Goal: Find specific page/section: Find specific page/section

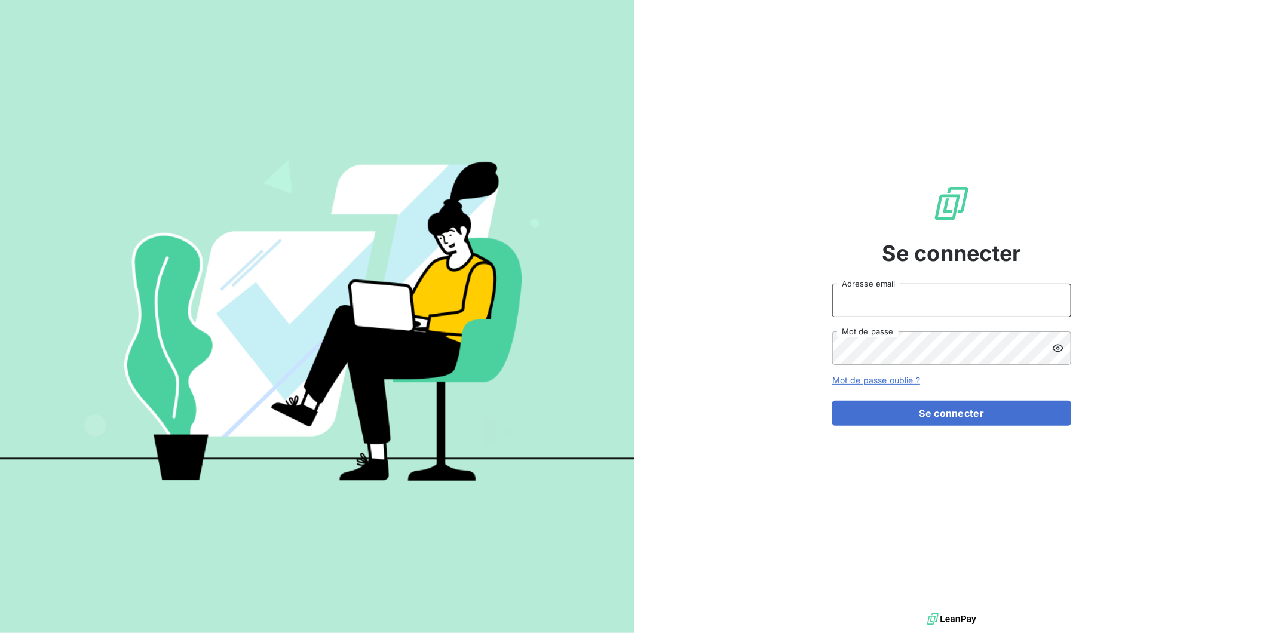
click at [932, 303] on input "Adresse email" at bounding box center [951, 300] width 239 height 33
type input "[PERSON_NAME][EMAIL_ADDRESS][DOMAIN_NAME]"
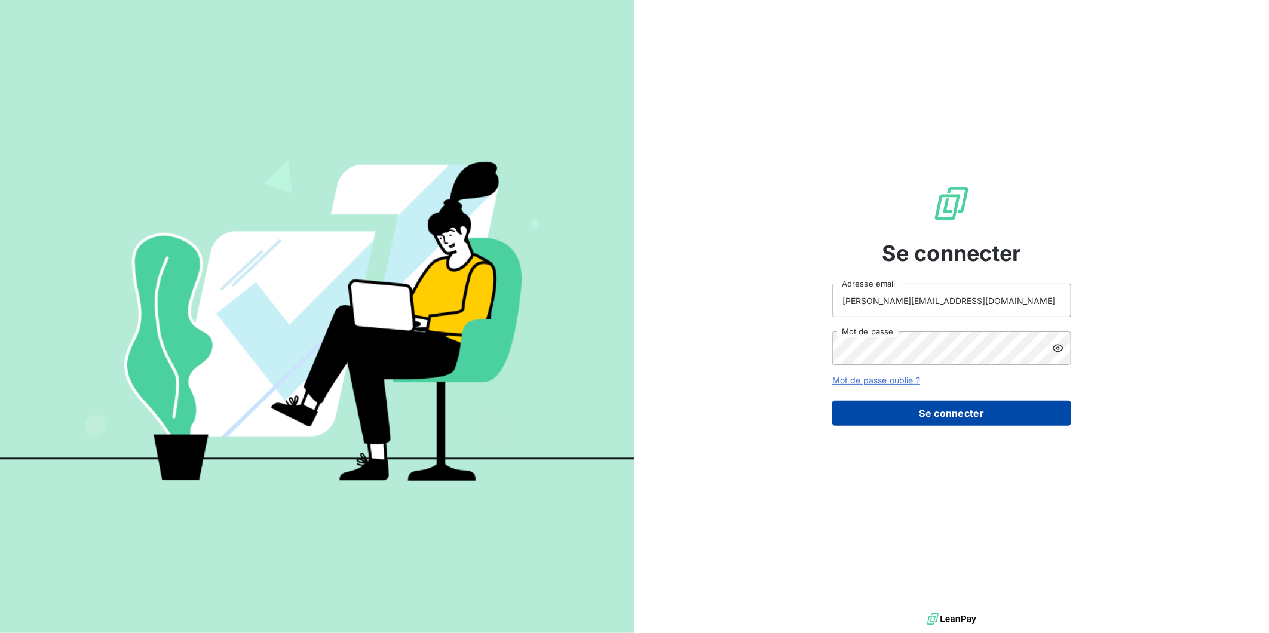
click at [941, 409] on button "Se connecter" at bounding box center [951, 413] width 239 height 25
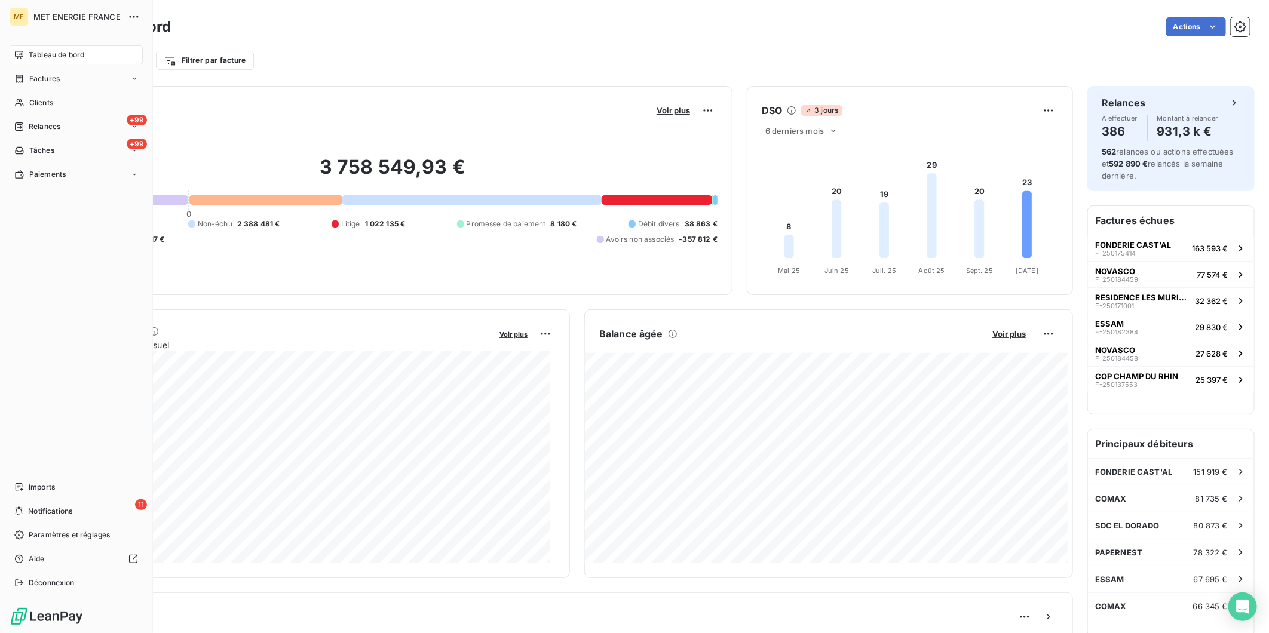
click at [45, 91] on nav "Tableau de bord Factures Clients +99 Relances +99 Tâches Paiements" at bounding box center [76, 114] width 133 height 139
click at [44, 96] on div "Clients" at bounding box center [76, 102] width 133 height 19
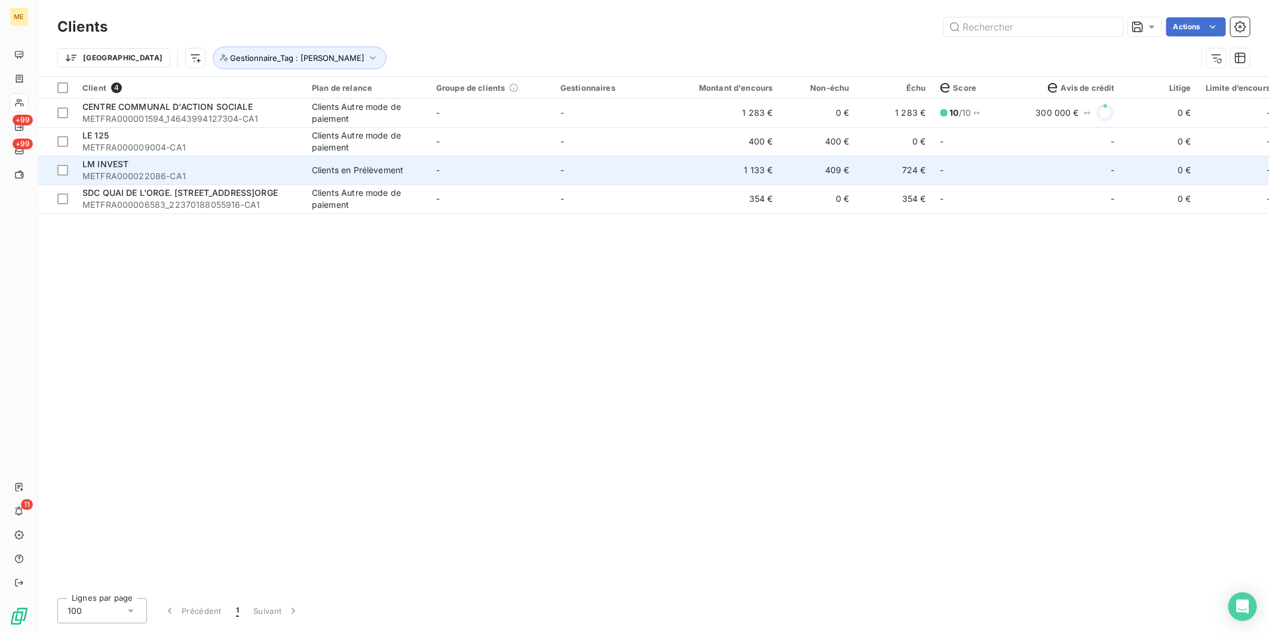
click at [241, 164] on div "LM INVEST" at bounding box center [189, 164] width 215 height 12
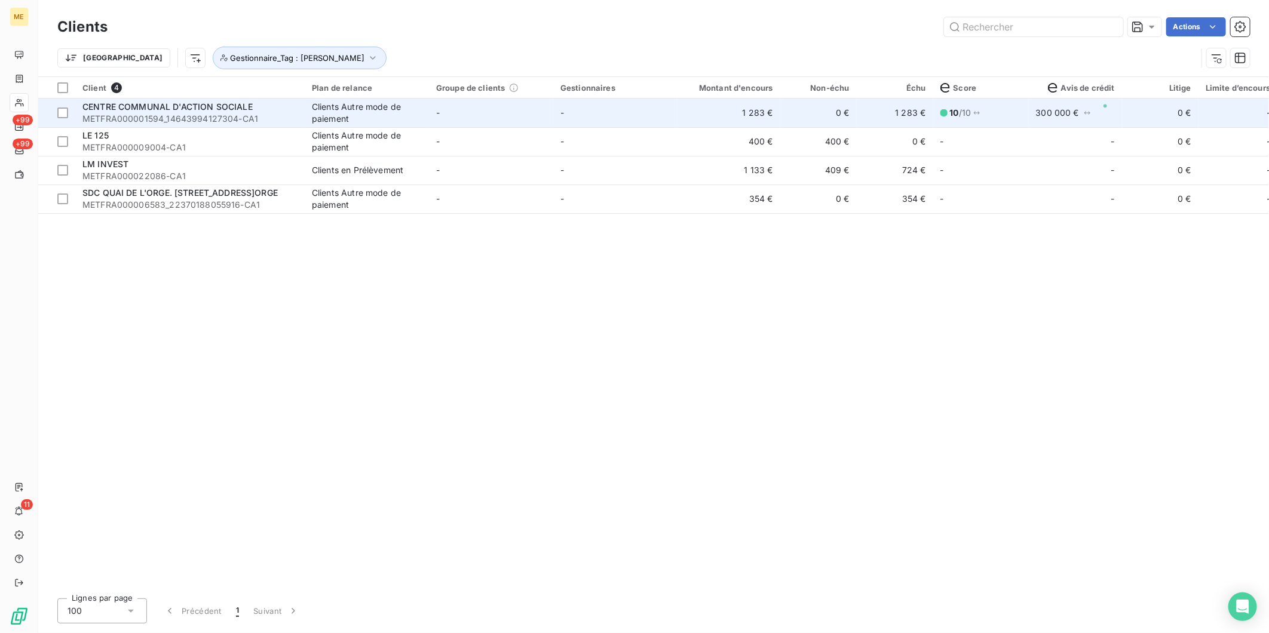
click at [218, 113] on span "METFRA000001594_14643994127304-CA1" at bounding box center [189, 119] width 215 height 12
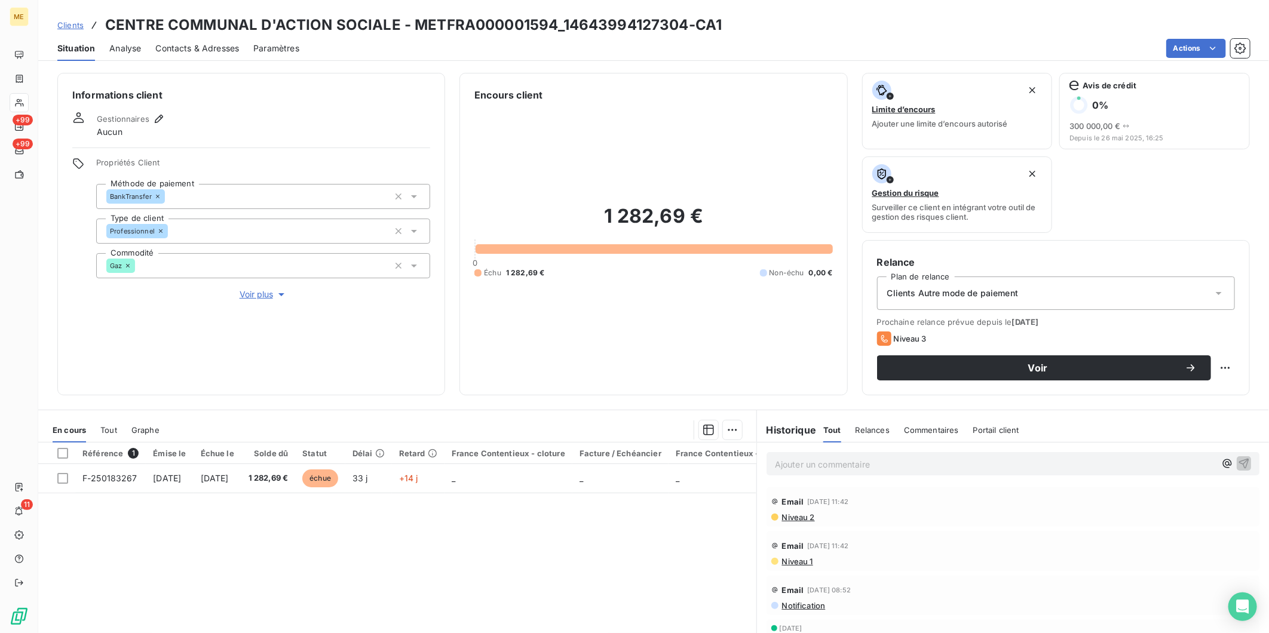
click at [66, 30] on link "Clients" at bounding box center [70, 25] width 26 height 12
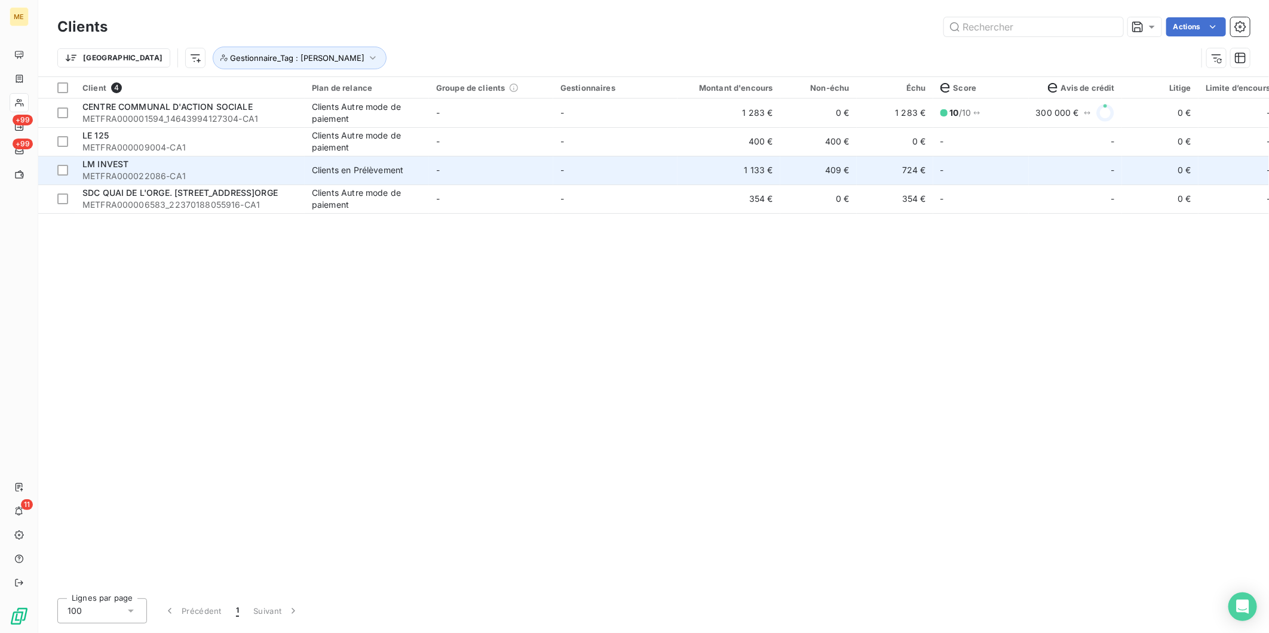
click at [217, 175] on span "METFRA000022086-CA1" at bounding box center [189, 176] width 215 height 12
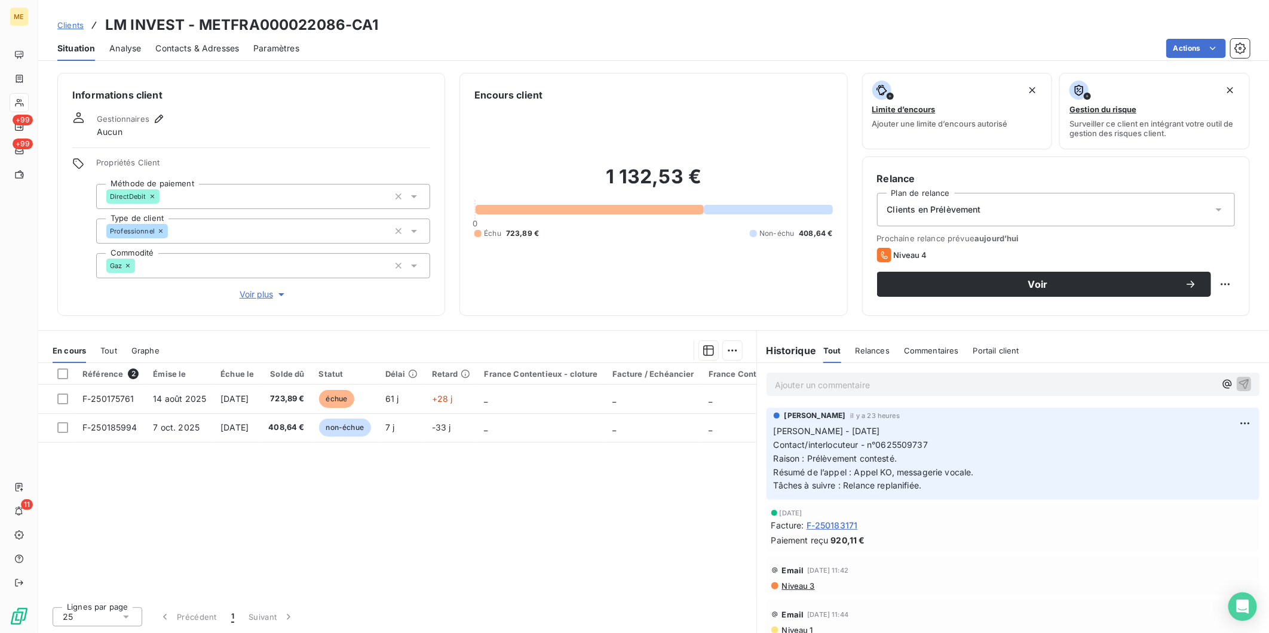
click at [315, 26] on h3 "LM INVEST - METFRA000022086-CA1" at bounding box center [242, 25] width 274 height 22
copy h3 "METFRA000022086"
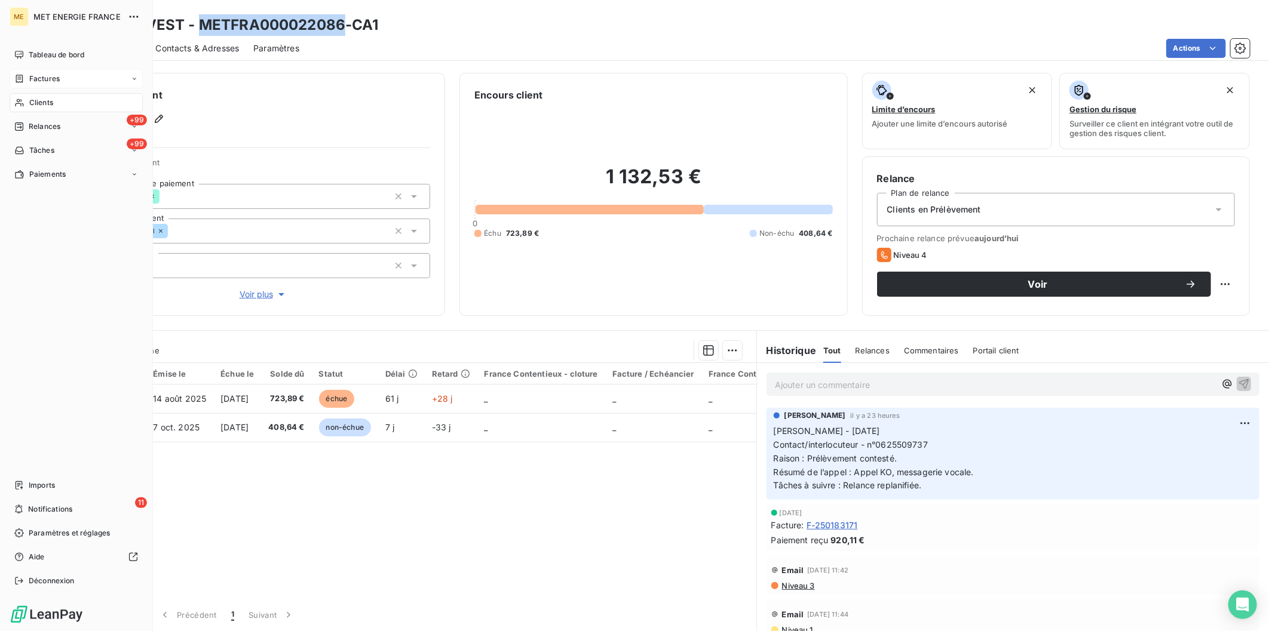
click at [62, 78] on div "Factures" at bounding box center [76, 78] width 133 height 19
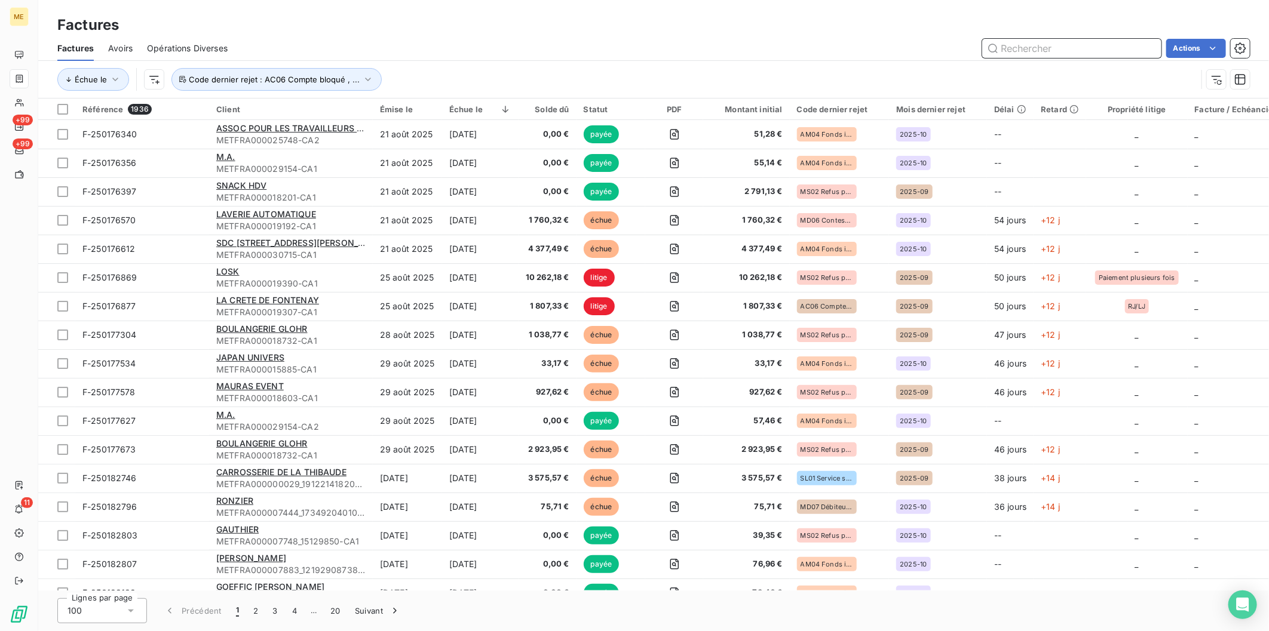
click at [1113, 44] on input "text" at bounding box center [1071, 48] width 179 height 19
paste input "250173138"
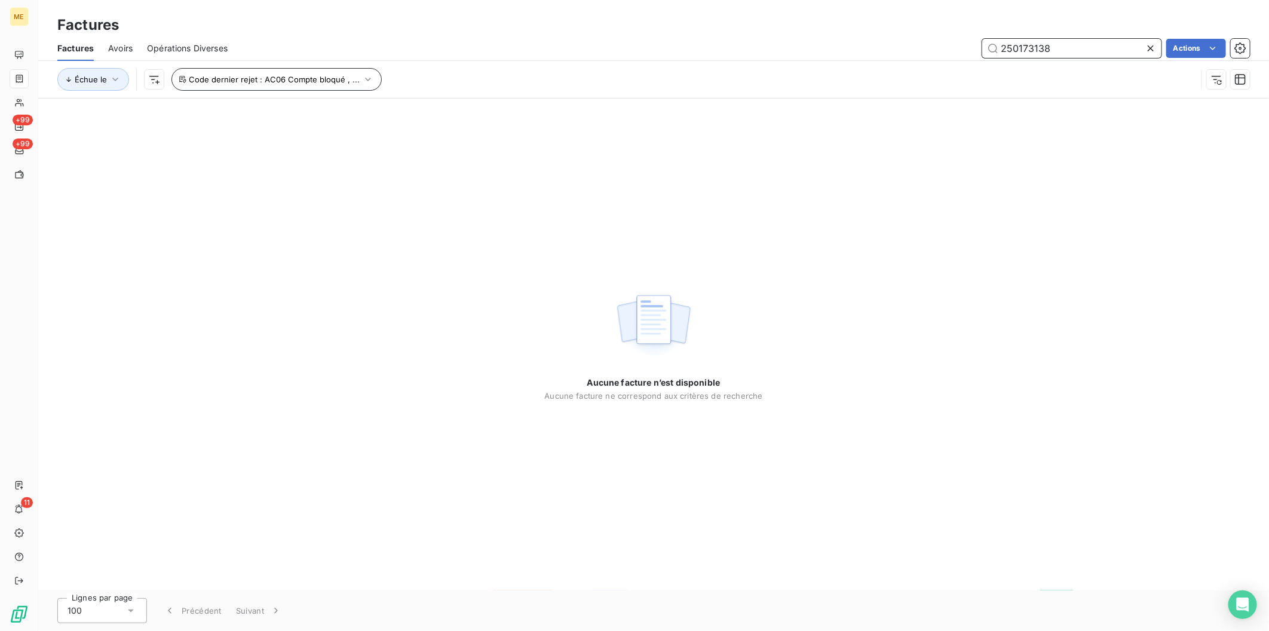
type input "250173138"
click at [242, 84] on span "Code dernier rejet : AC06 Compte bloqué , ..." at bounding box center [274, 80] width 171 height 10
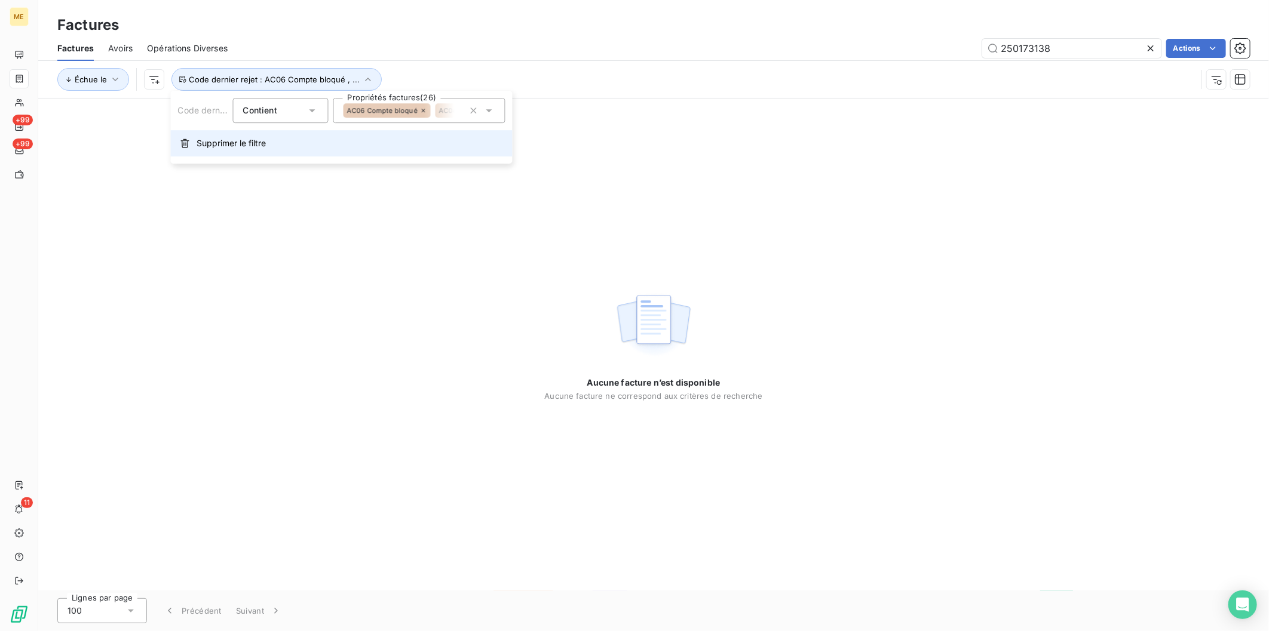
click at [211, 140] on span "Supprimer le filtre" at bounding box center [231, 143] width 69 height 12
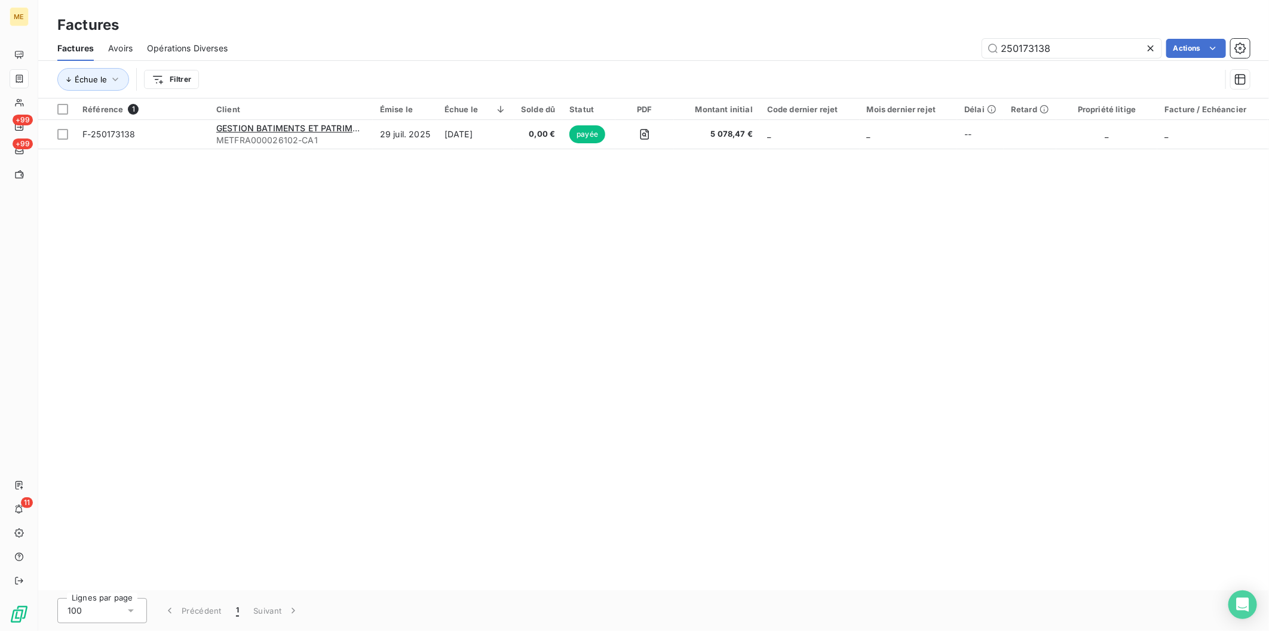
drag, startPoint x: 124, startPoint y: 136, endPoint x: 127, endPoint y: 180, distance: 44.3
click at [124, 136] on span "F-250173138" at bounding box center [108, 134] width 53 height 10
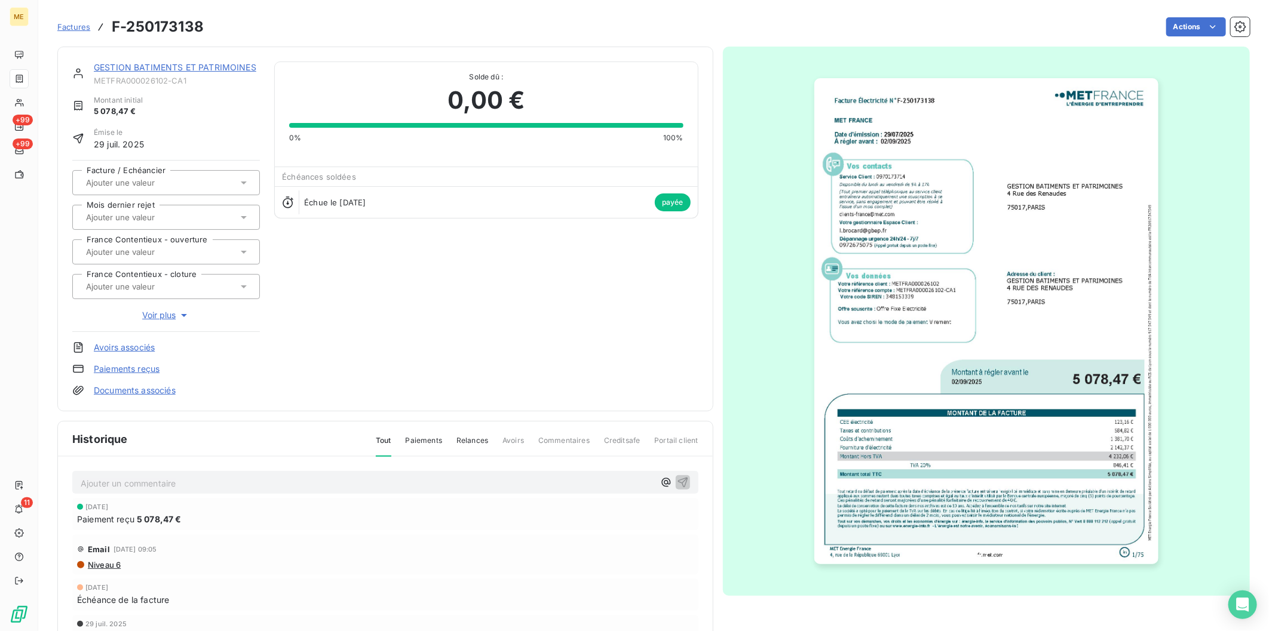
click at [936, 281] on img "button" at bounding box center [986, 321] width 344 height 486
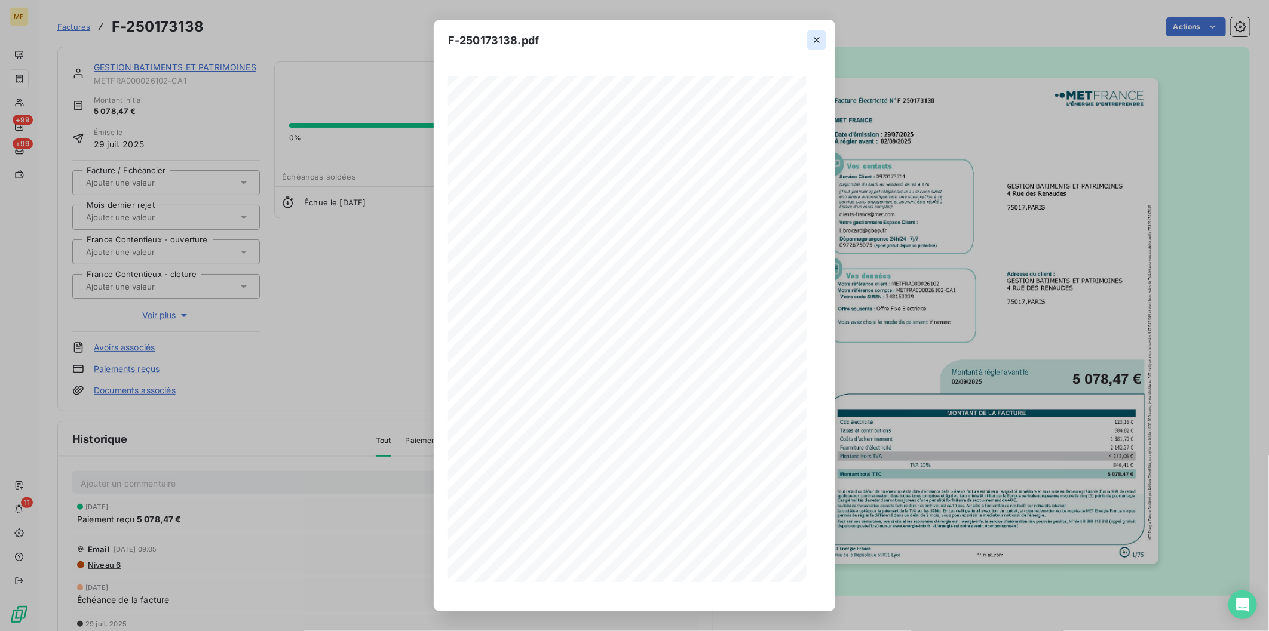
click at [813, 36] on icon "button" at bounding box center [816, 40] width 12 height 12
click at [817, 40] on icon "button" at bounding box center [816, 40] width 12 height 12
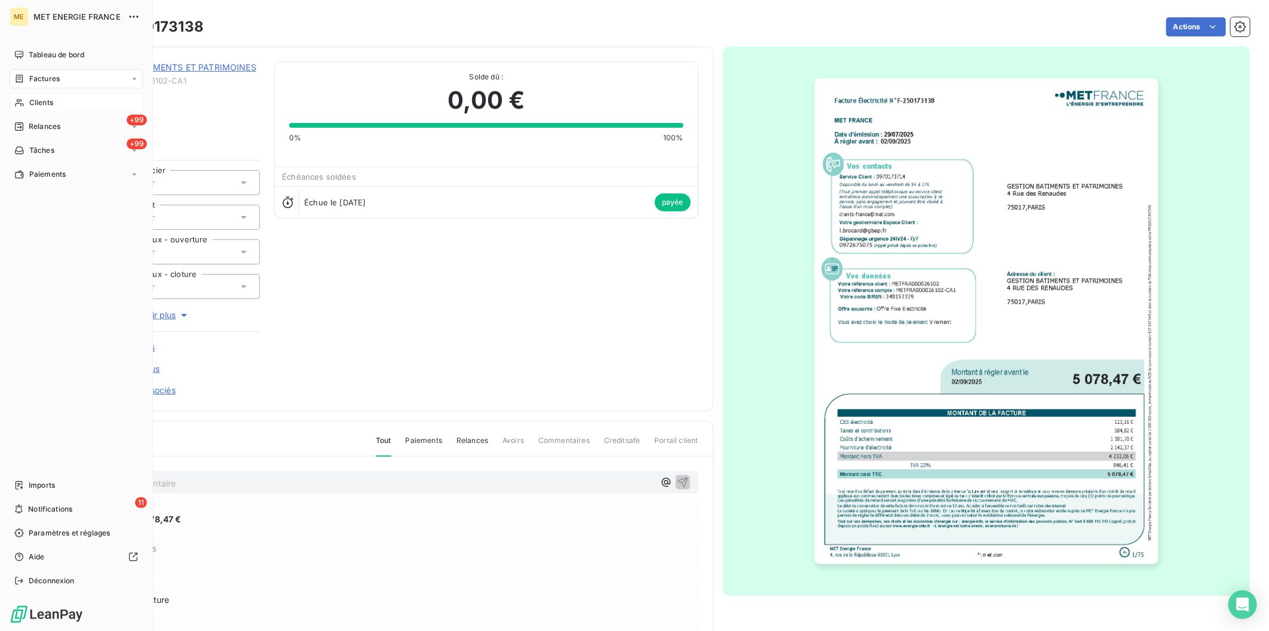
click at [48, 103] on span "Clients" at bounding box center [41, 102] width 24 height 11
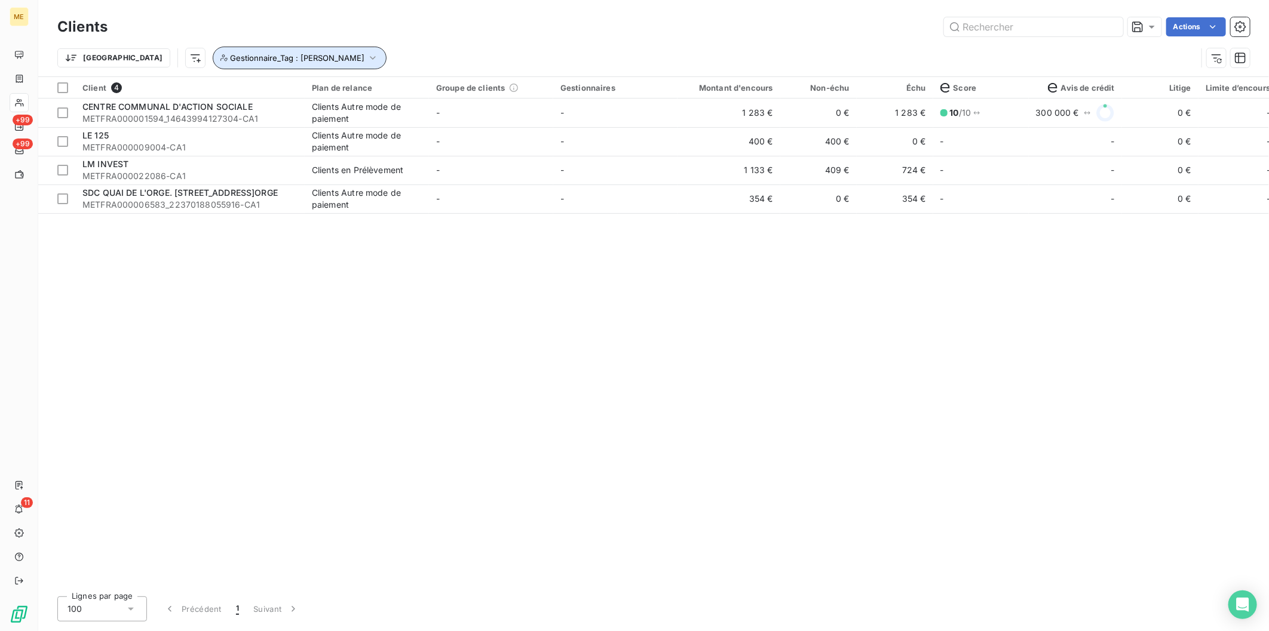
click at [243, 61] on span "Gestionnaire_Tag : [PERSON_NAME]" at bounding box center [297, 58] width 134 height 10
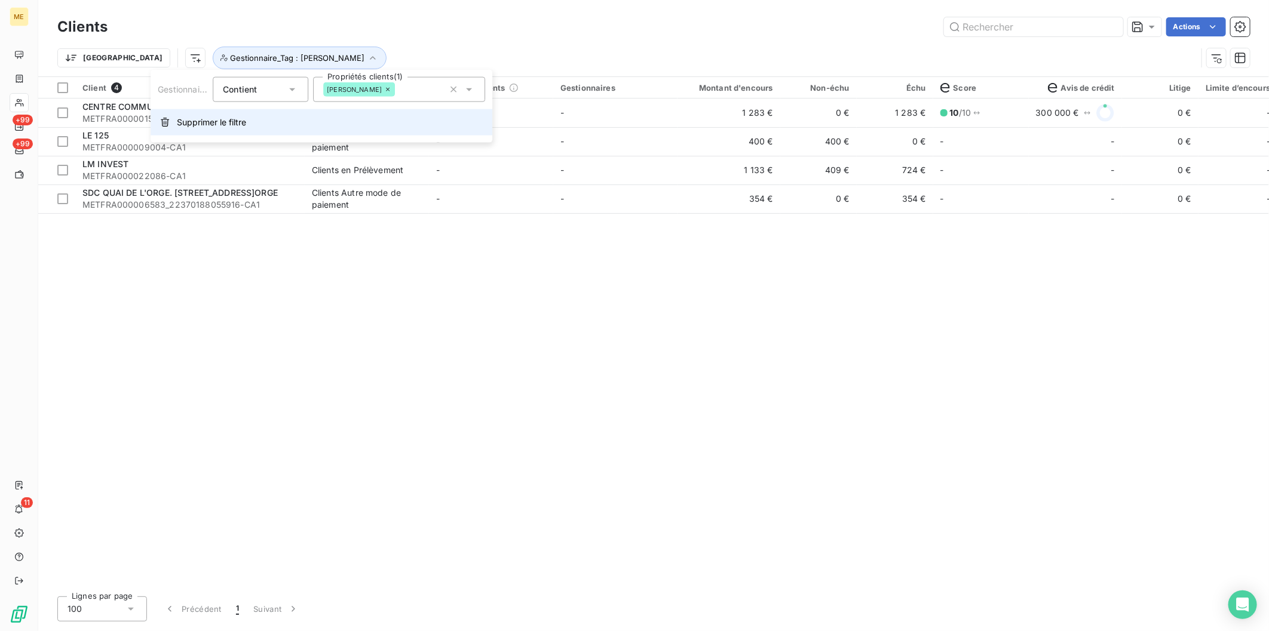
click at [182, 119] on span "Supprimer le filtre" at bounding box center [211, 122] width 69 height 12
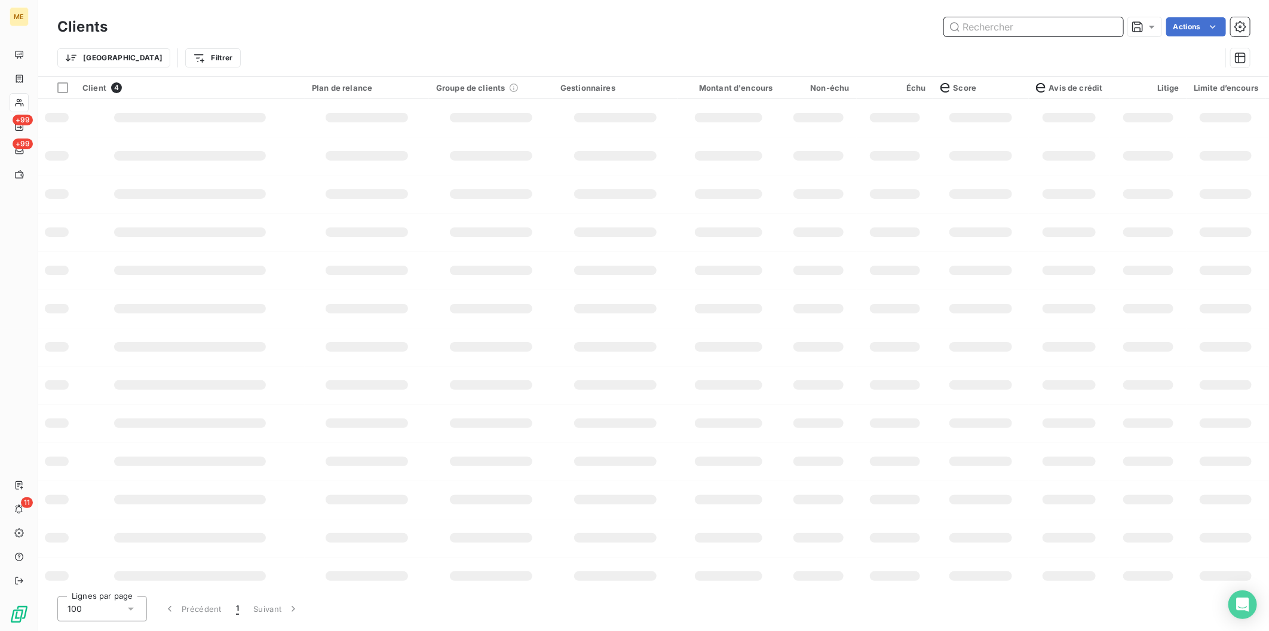
click at [1050, 26] on input "text" at bounding box center [1033, 26] width 179 height 19
paste input "METFRA000000122"
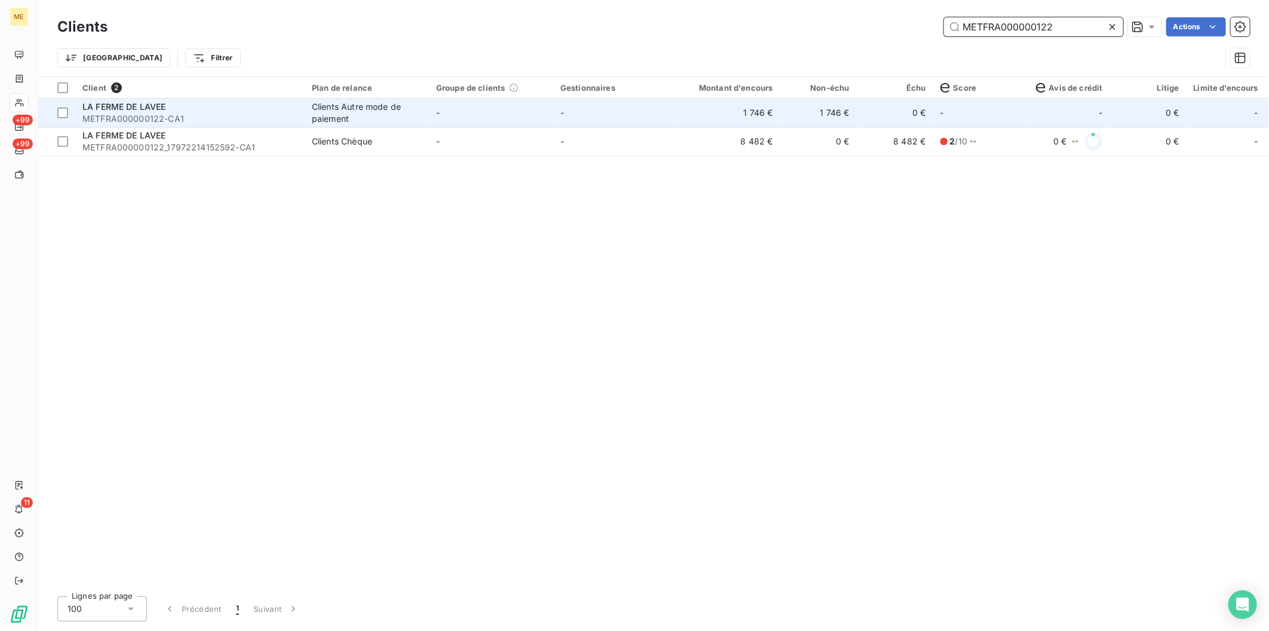
type input "METFRA000000122"
click at [265, 118] on span "METFRA000000122-CA1" at bounding box center [189, 119] width 215 height 12
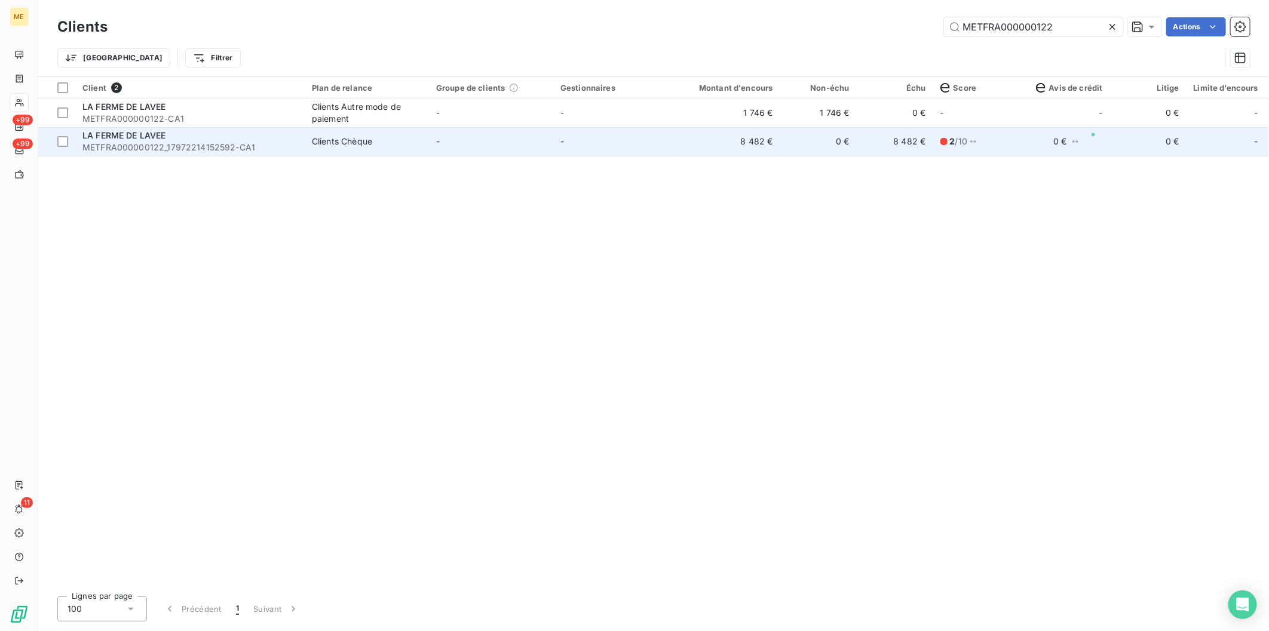
click at [168, 143] on span "METFRA000000122_17972214152592-CA1" at bounding box center [189, 148] width 215 height 12
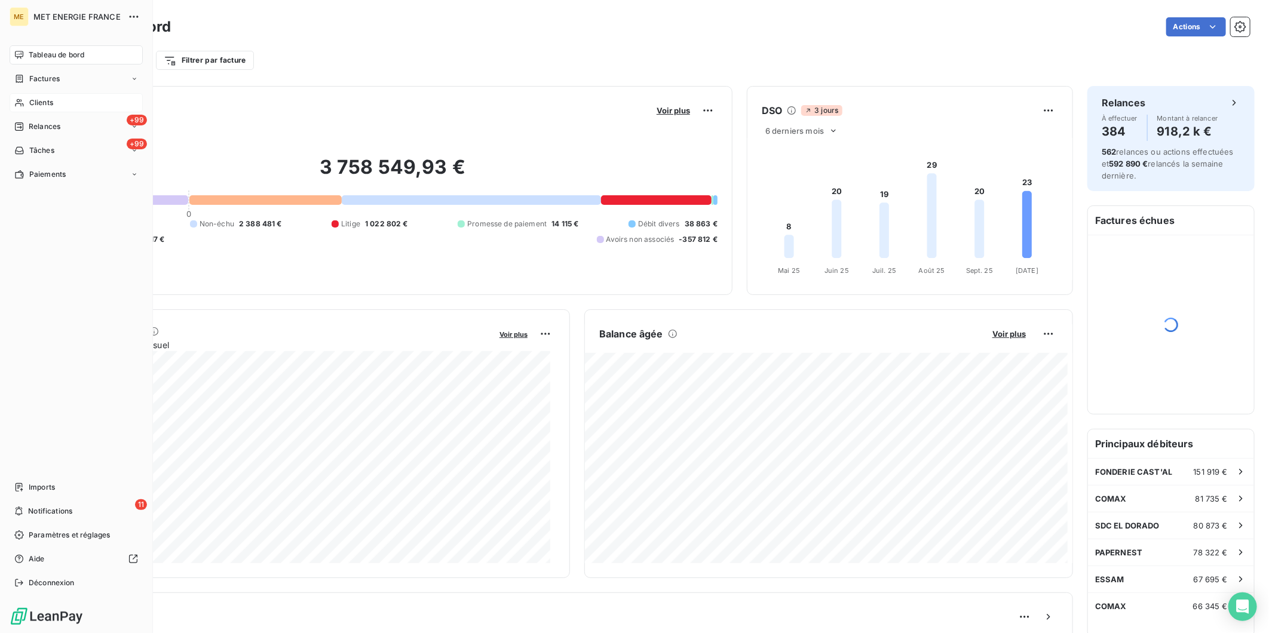
click at [40, 105] on span "Clients" at bounding box center [41, 102] width 24 height 11
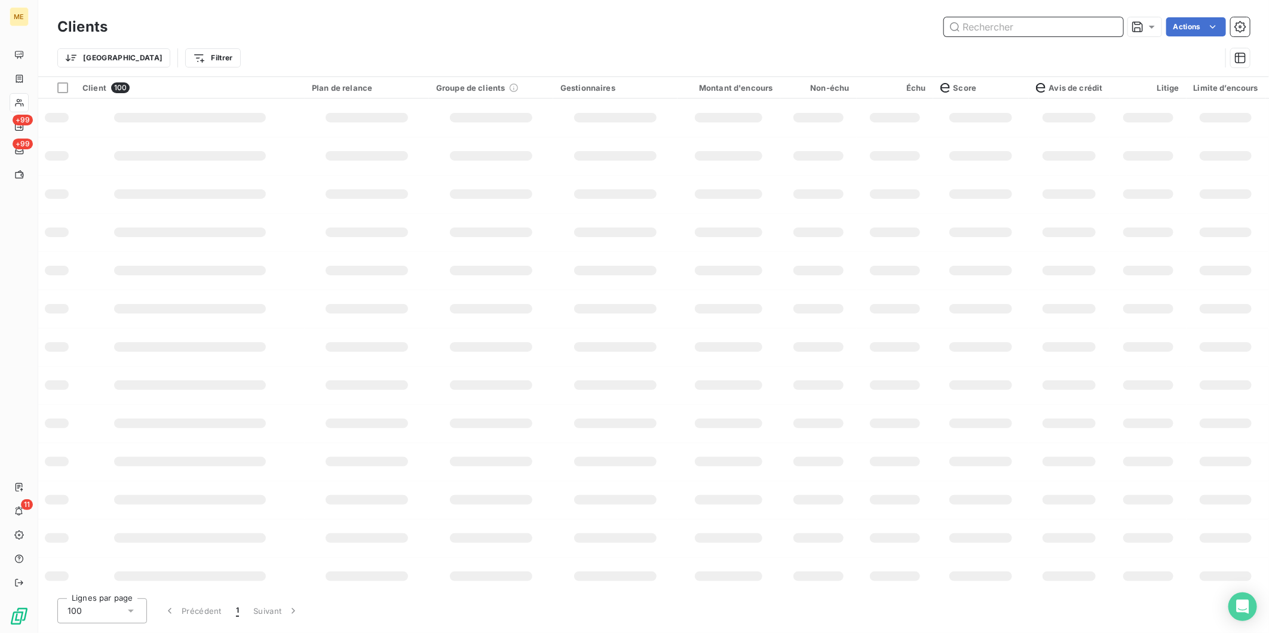
click at [1014, 29] on input "text" at bounding box center [1033, 26] width 179 height 19
type input "aful"
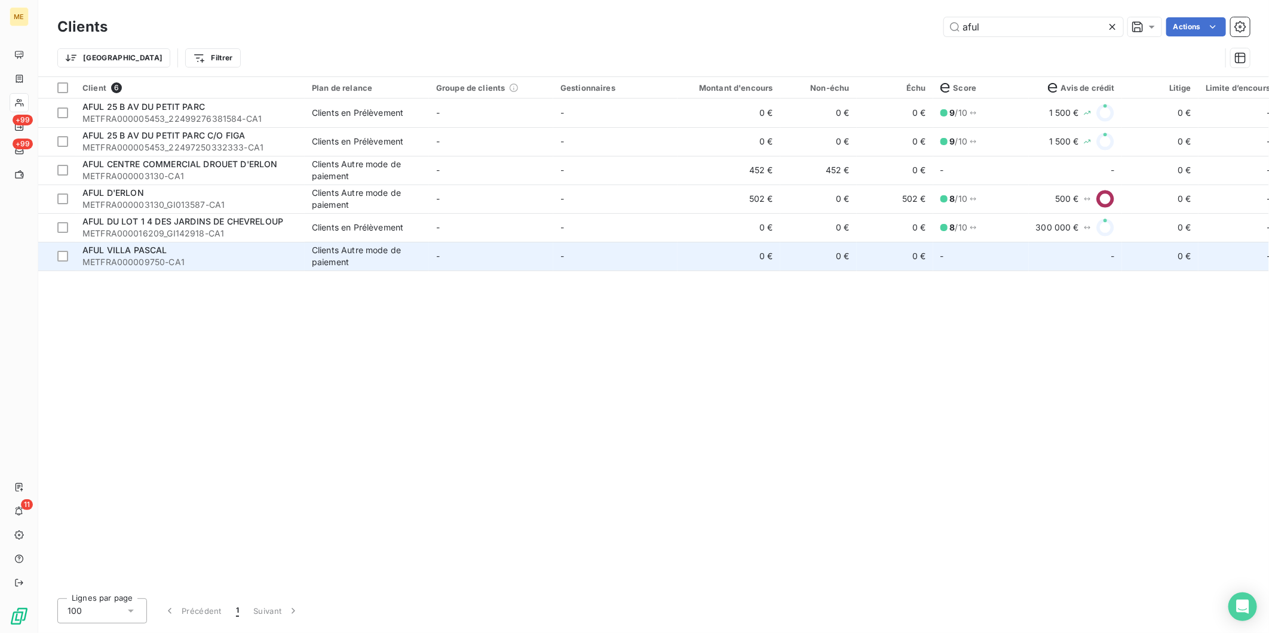
click at [166, 260] on span "METFRA000009750-CA1" at bounding box center [189, 262] width 215 height 12
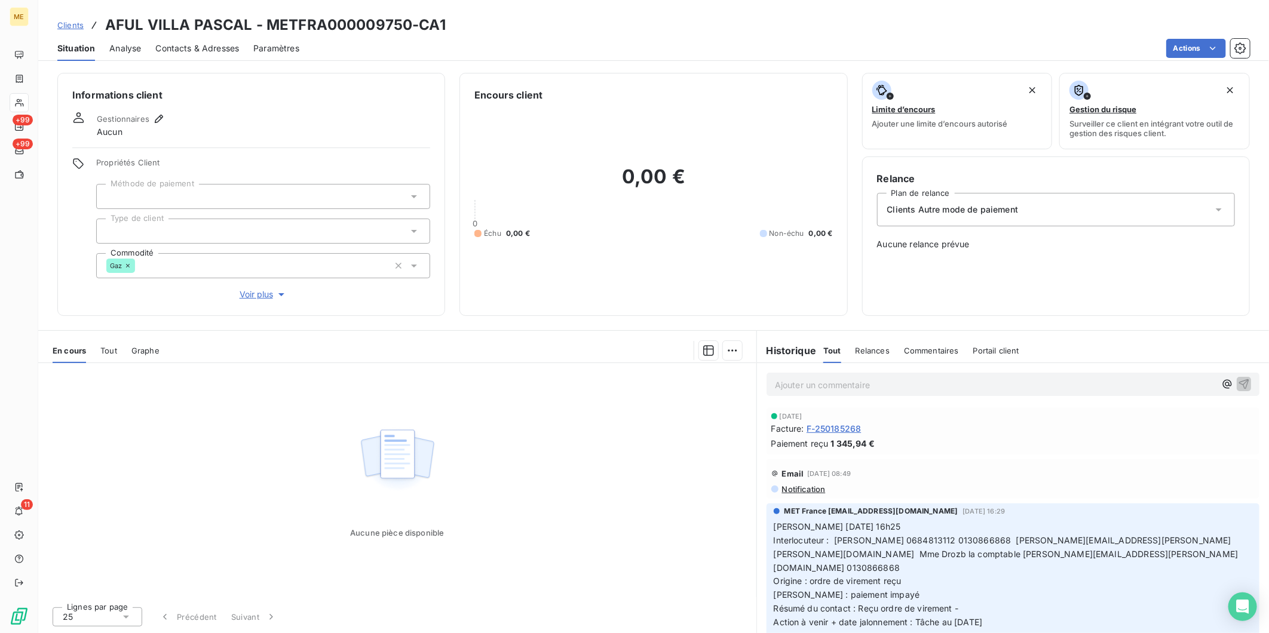
click at [266, 297] on span "Voir plus" at bounding box center [263, 294] width 48 height 12
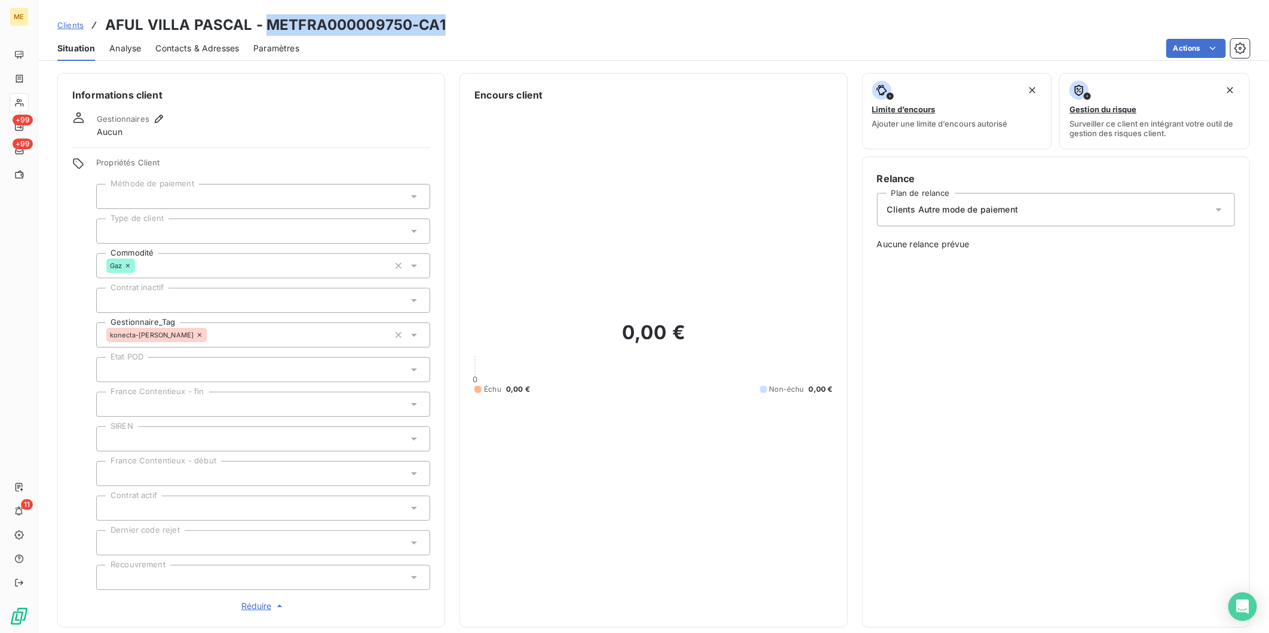
drag, startPoint x: 263, startPoint y: 26, endPoint x: 447, endPoint y: 31, distance: 184.0
click at [447, 31] on div "Clients AFUL VILLA PASCAL - METFRA000009750-CA1" at bounding box center [653, 25] width 1230 height 22
copy h3 "METFRA000009750-CA1"
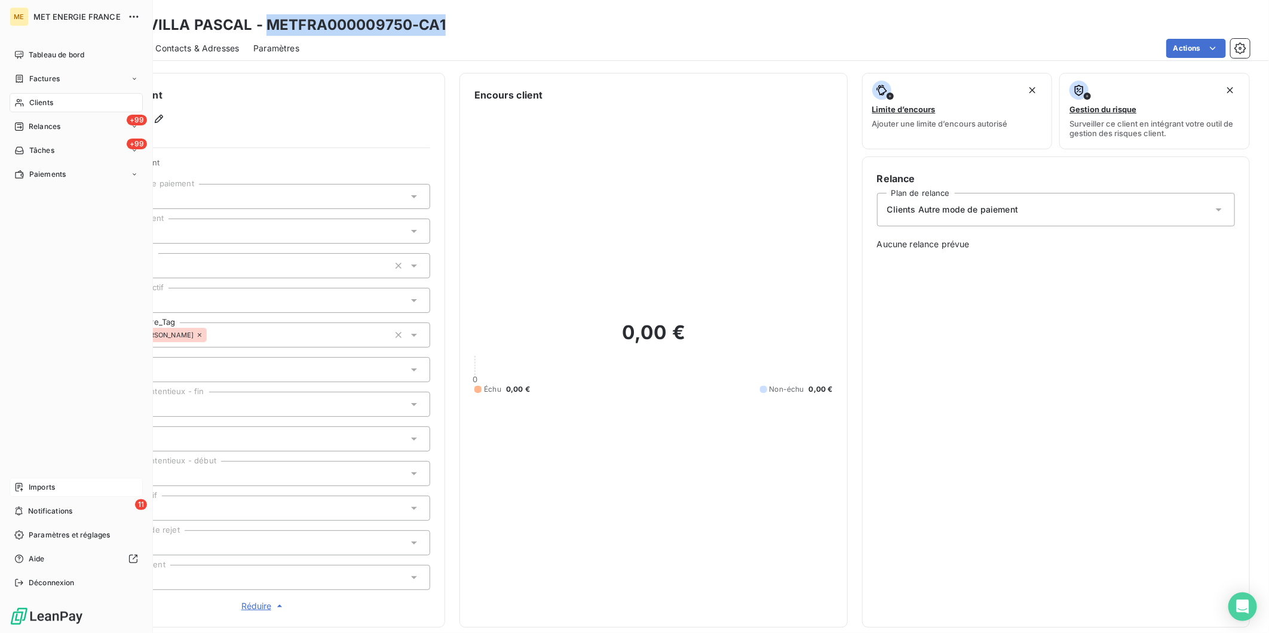
click at [26, 487] on div "Imports" at bounding box center [76, 487] width 133 height 19
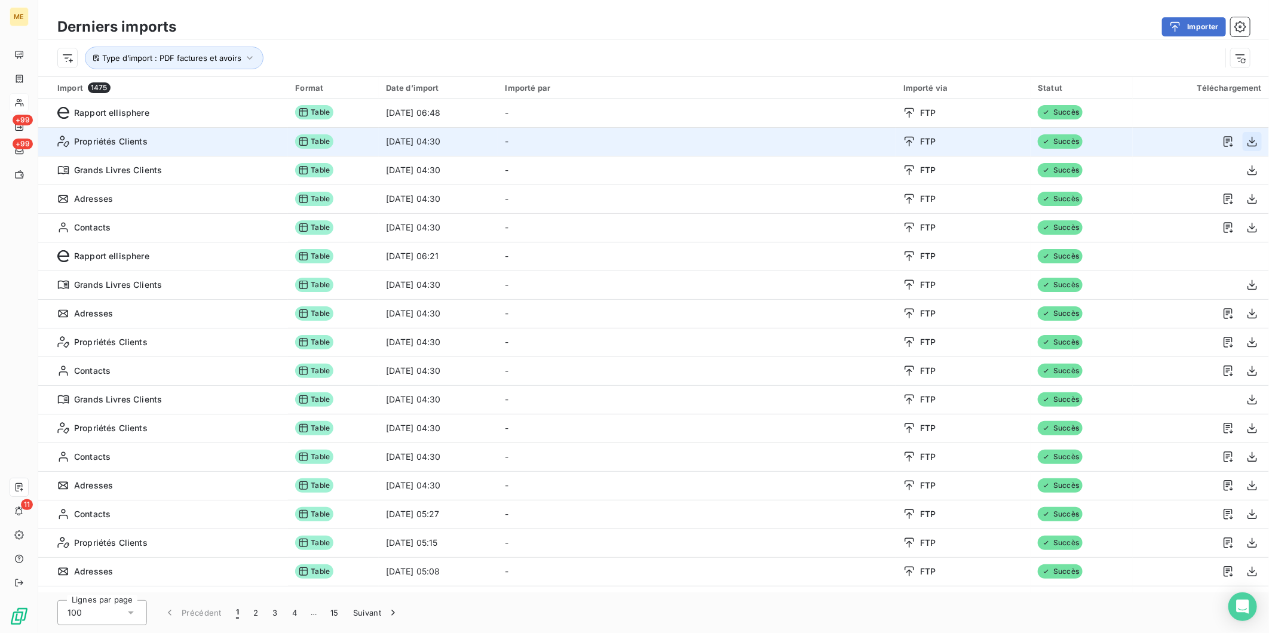
click at [1247, 141] on icon "button" at bounding box center [1252, 142] width 10 height 10
